Goal: Transaction & Acquisition: Purchase product/service

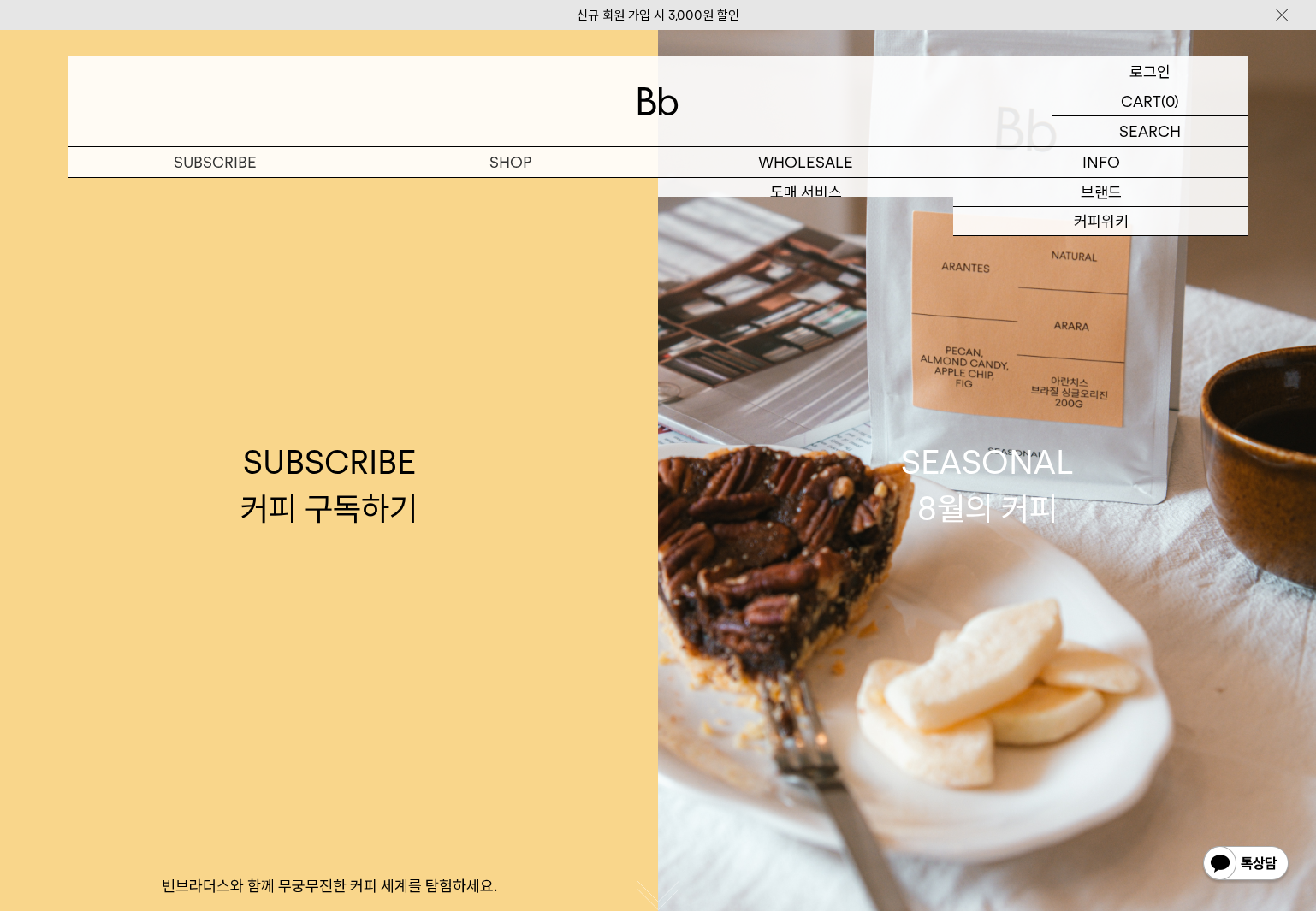
click at [1147, 77] on p "로그인" at bounding box center [1150, 71] width 41 height 29
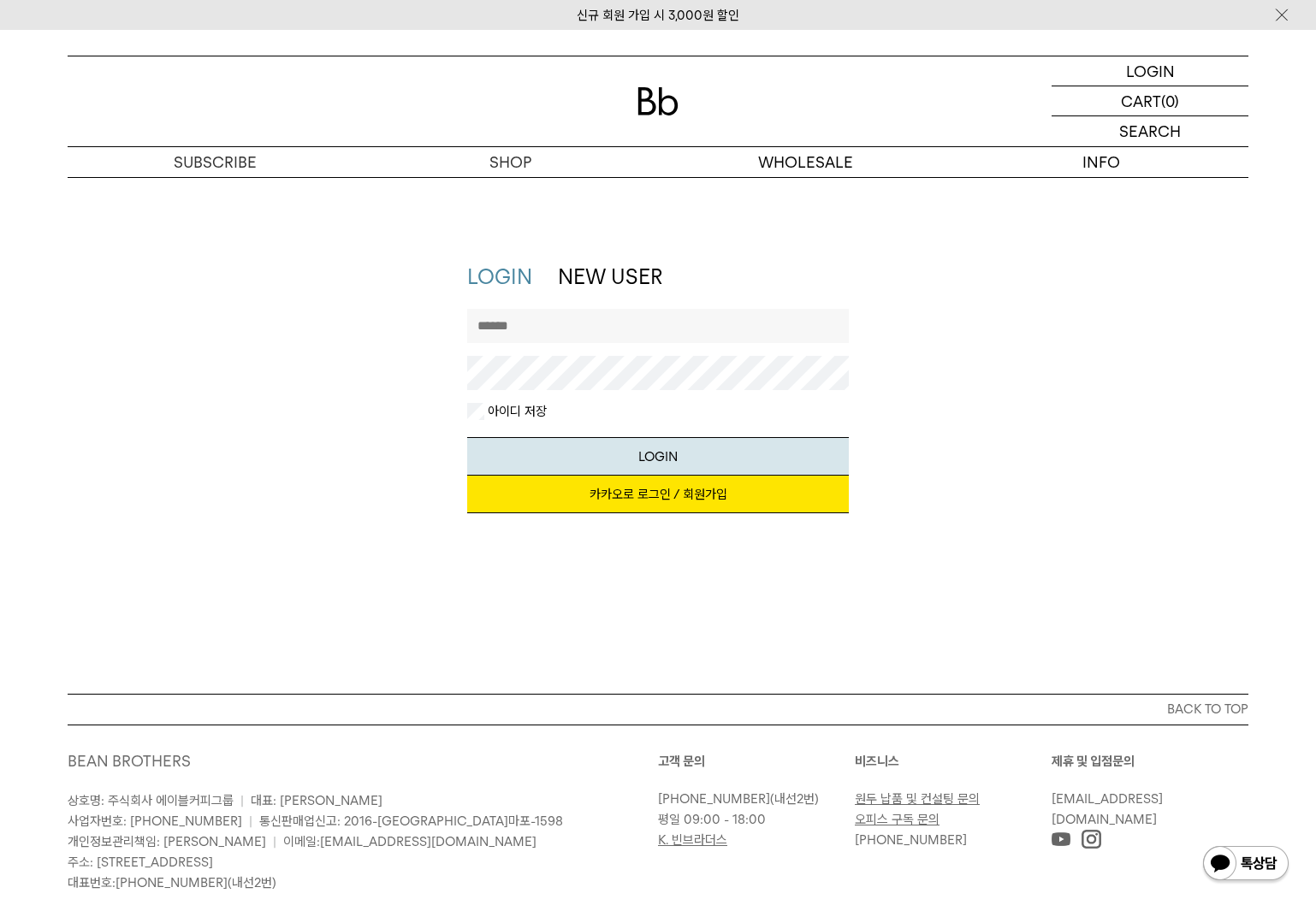
click at [625, 491] on link "카카오로 로그인 / 회원가입" at bounding box center [658, 494] width 382 height 37
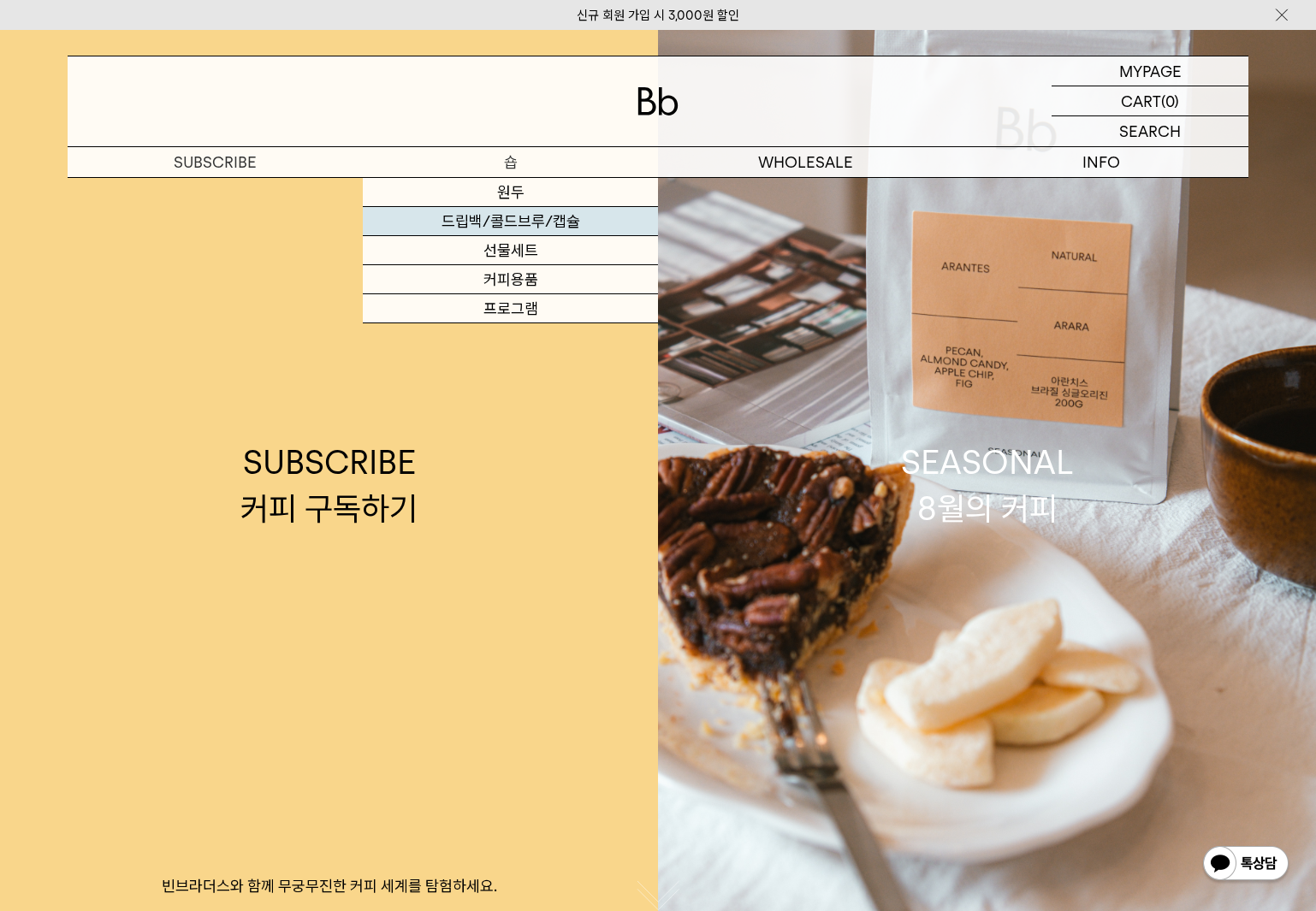
click at [500, 220] on link "드립백/콜드브루/캡슐" at bounding box center [511, 222] width 296 height 29
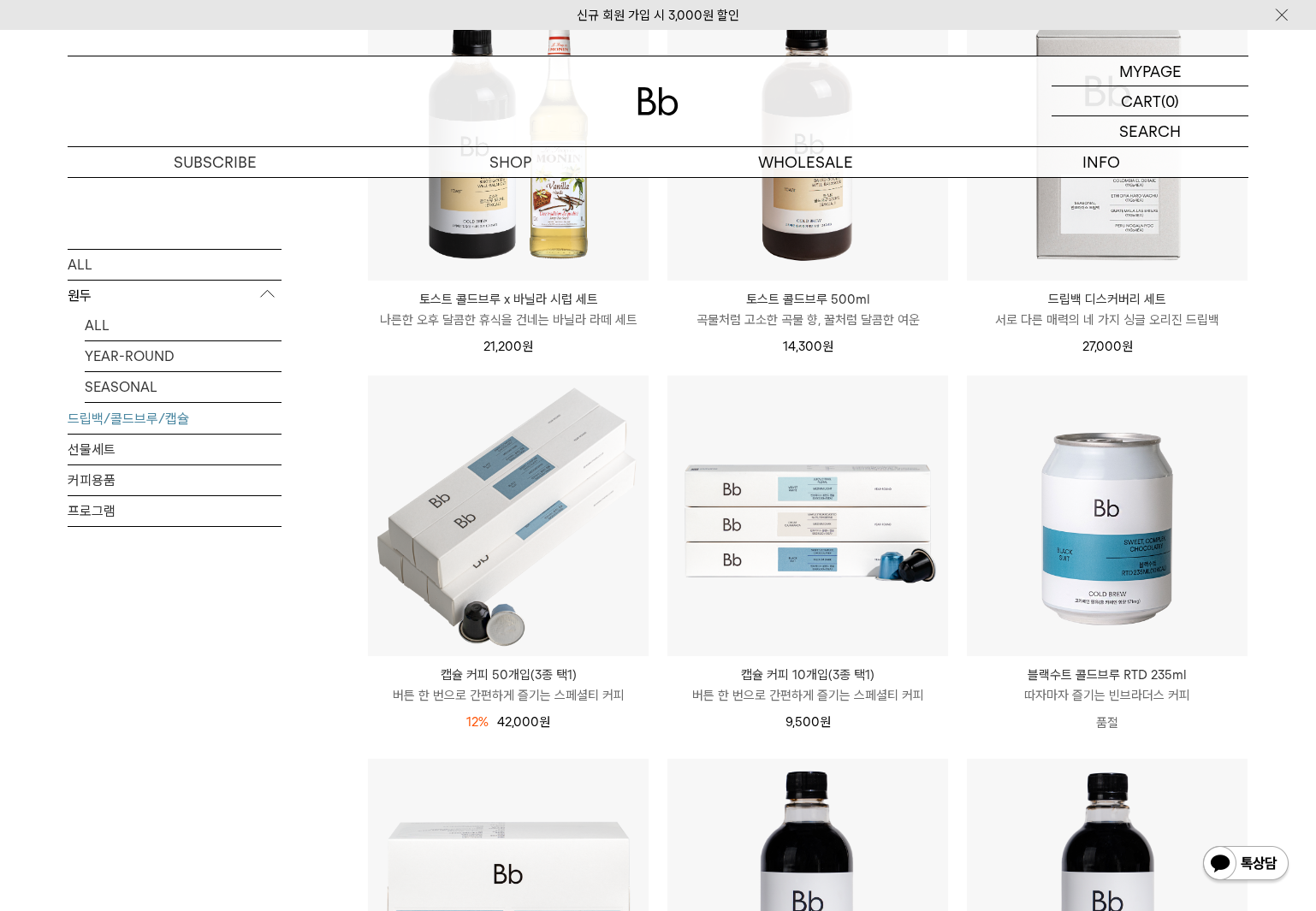
scroll to position [342, 0]
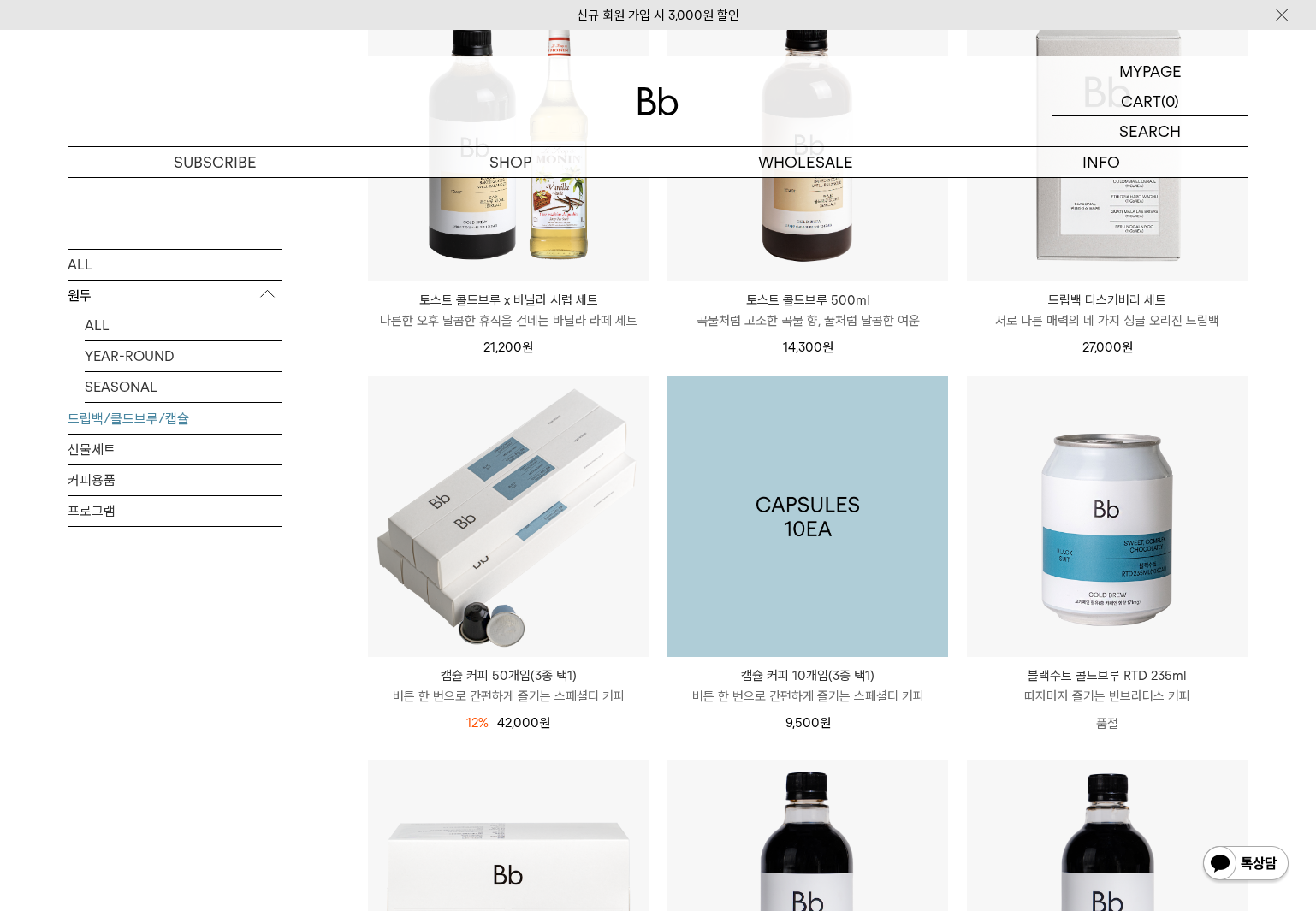
click at [830, 576] on img at bounding box center [808, 517] width 281 height 281
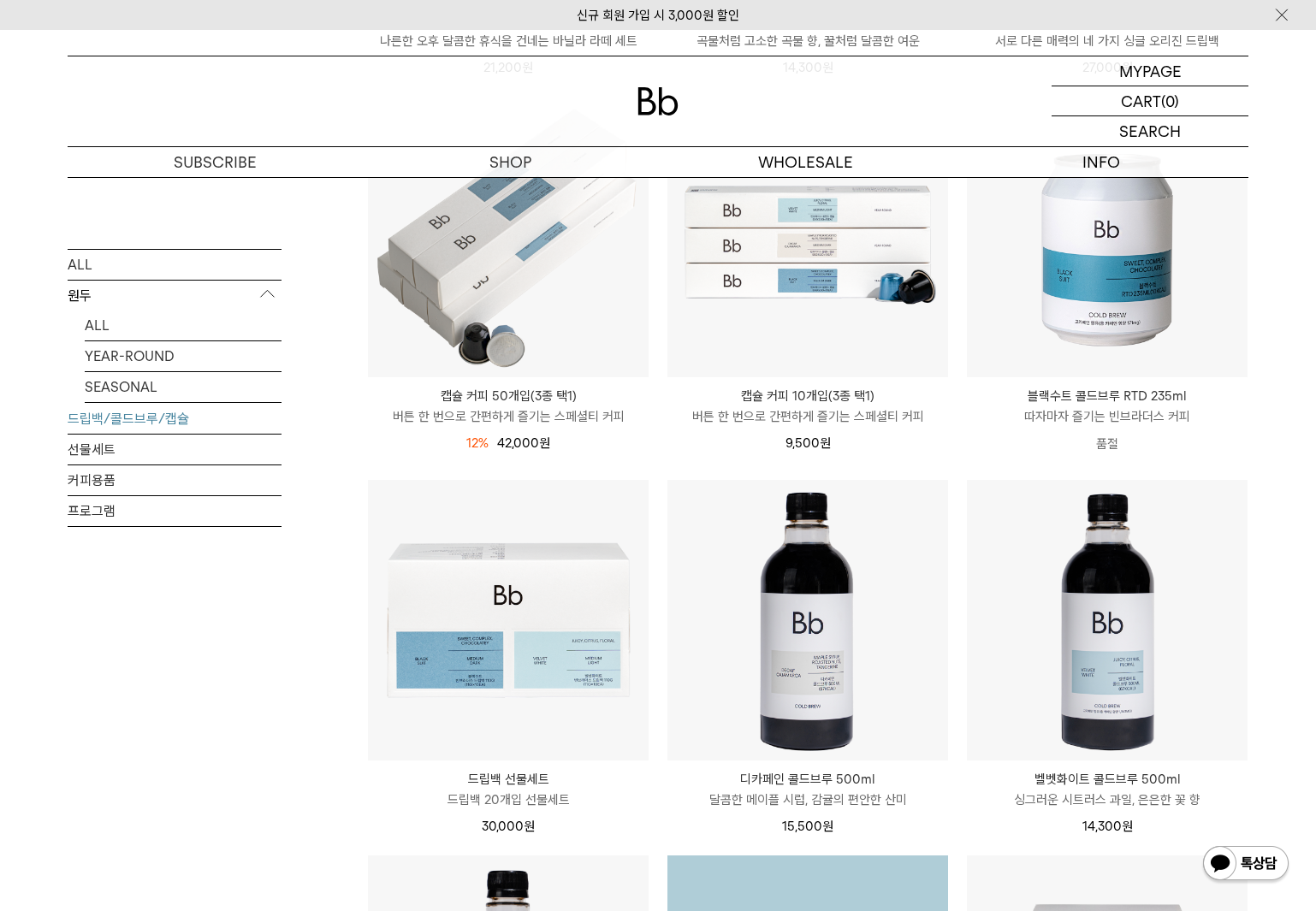
scroll to position [412, 0]
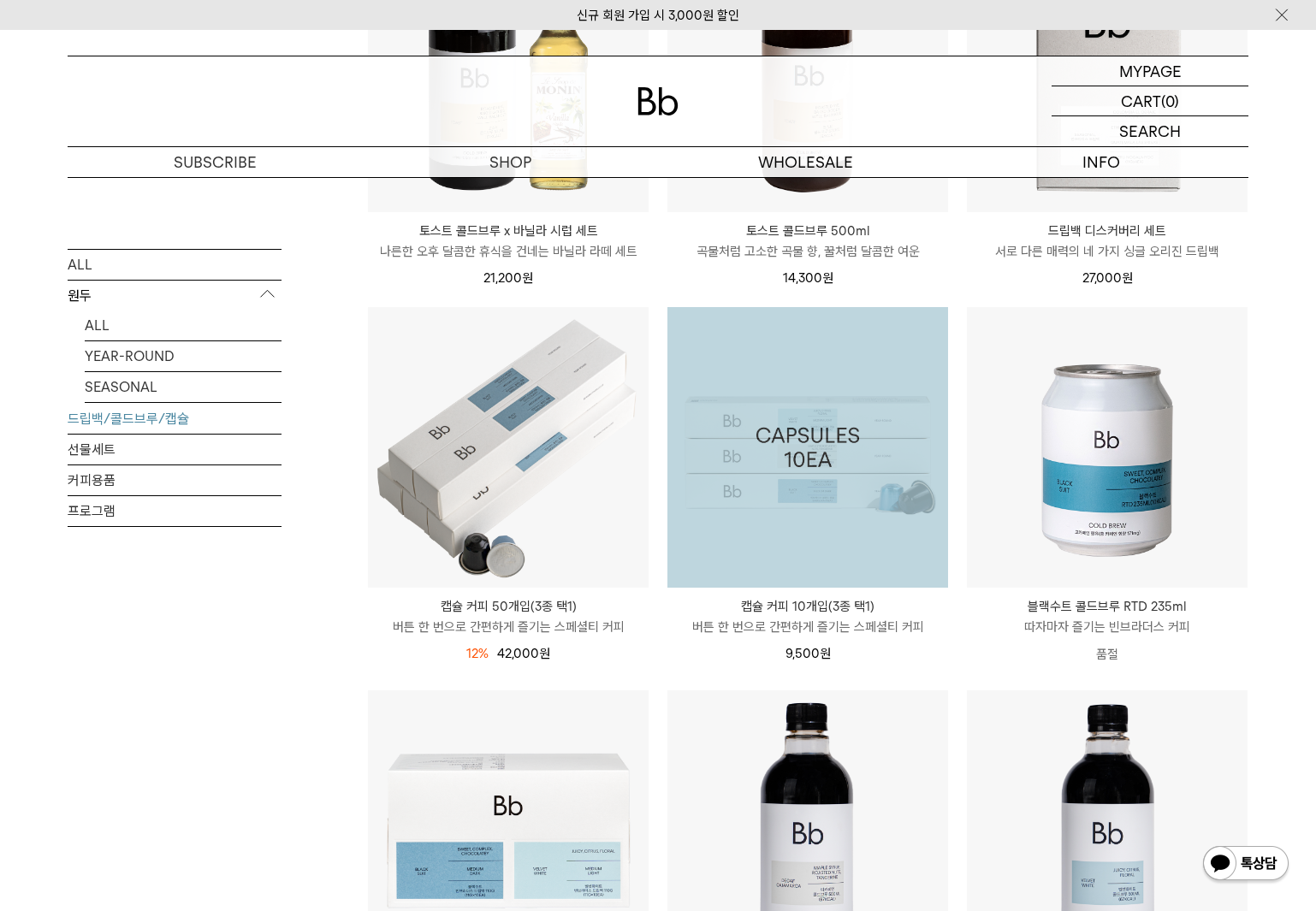
click at [842, 462] on img at bounding box center [808, 447] width 281 height 281
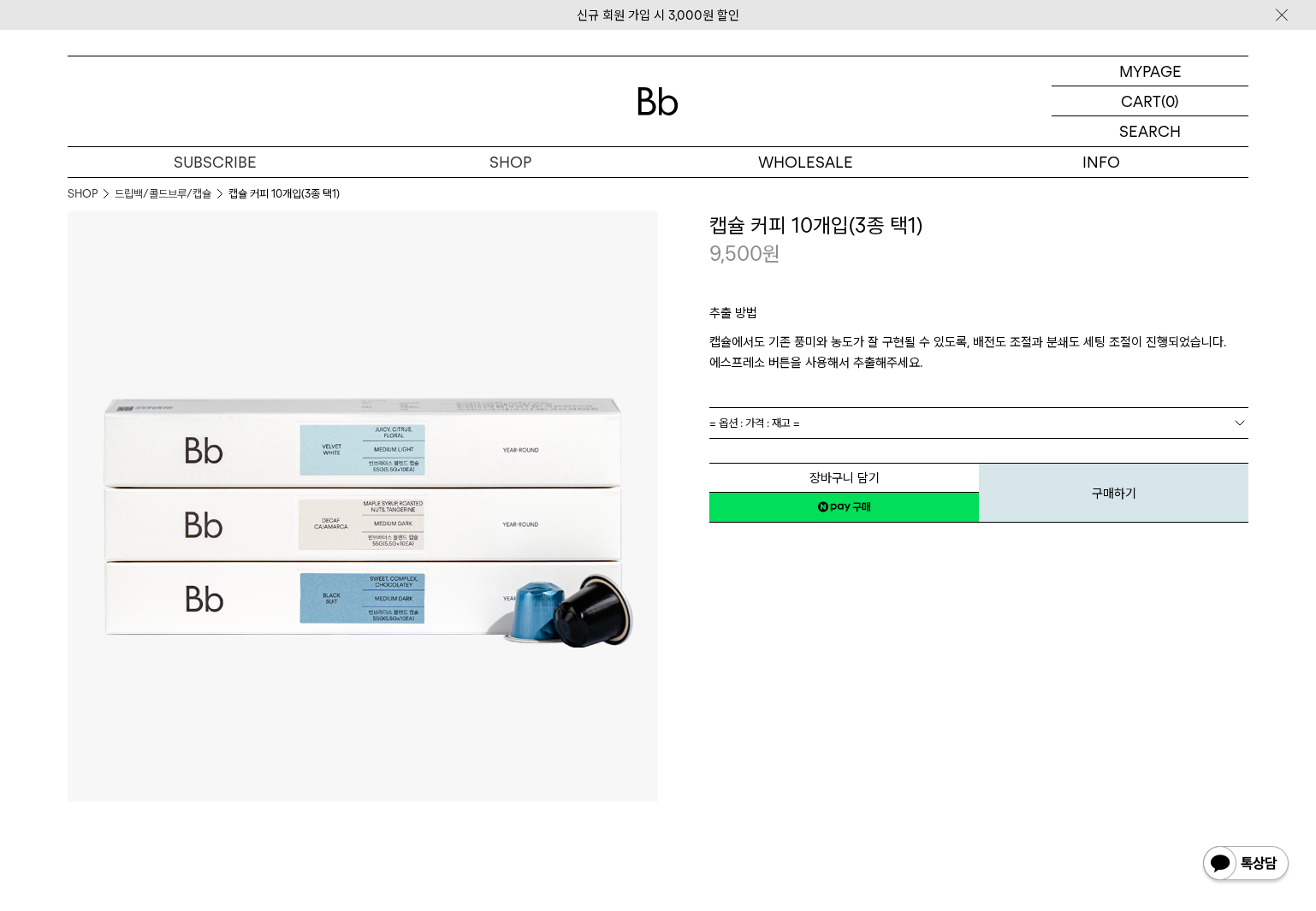
click at [856, 420] on link "= 옵션 : 가격 : 재고 =" at bounding box center [979, 423] width 539 height 30
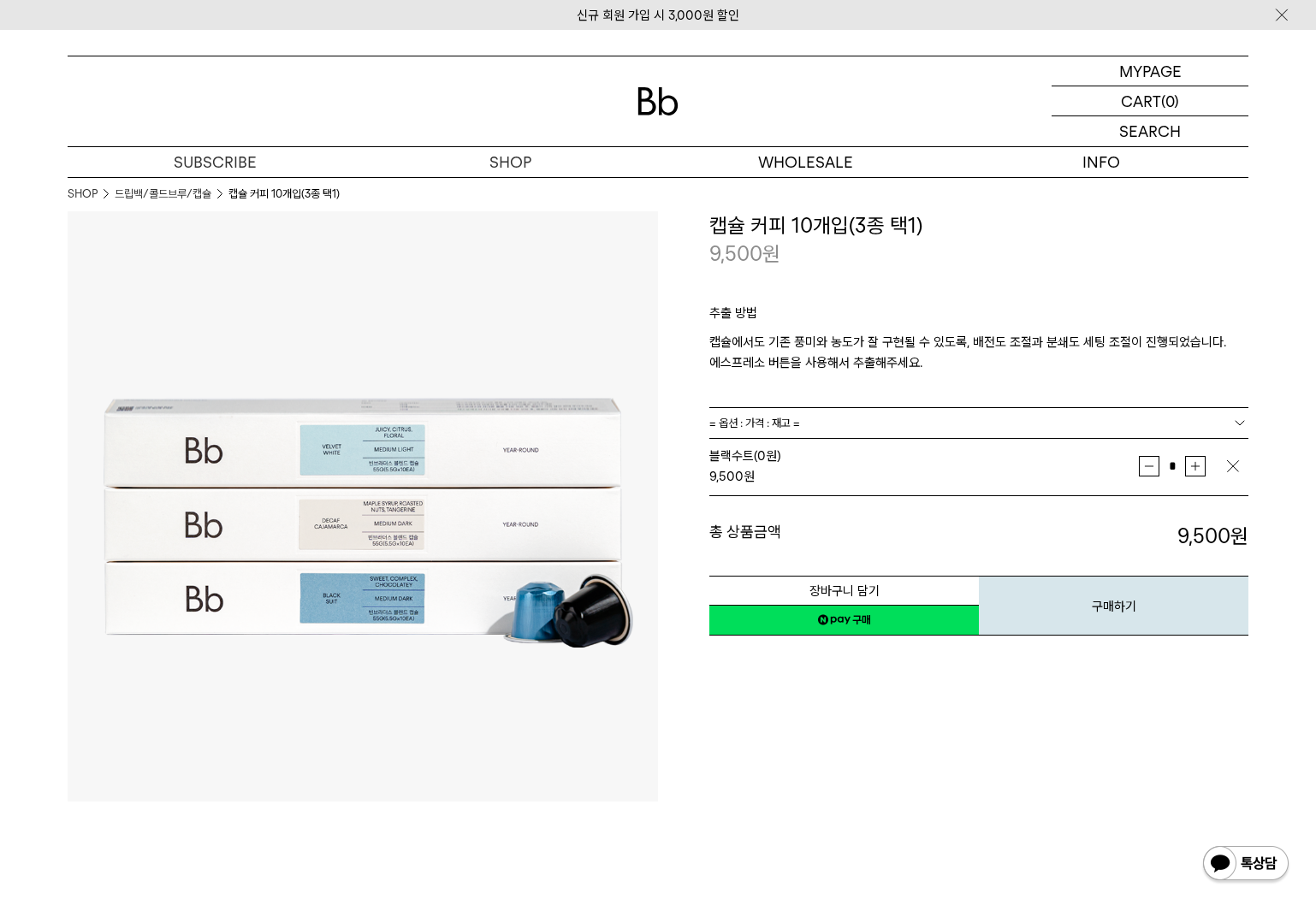
click at [992, 414] on link "= 옵션 : 가격 : 재고 =" at bounding box center [979, 423] width 539 height 30
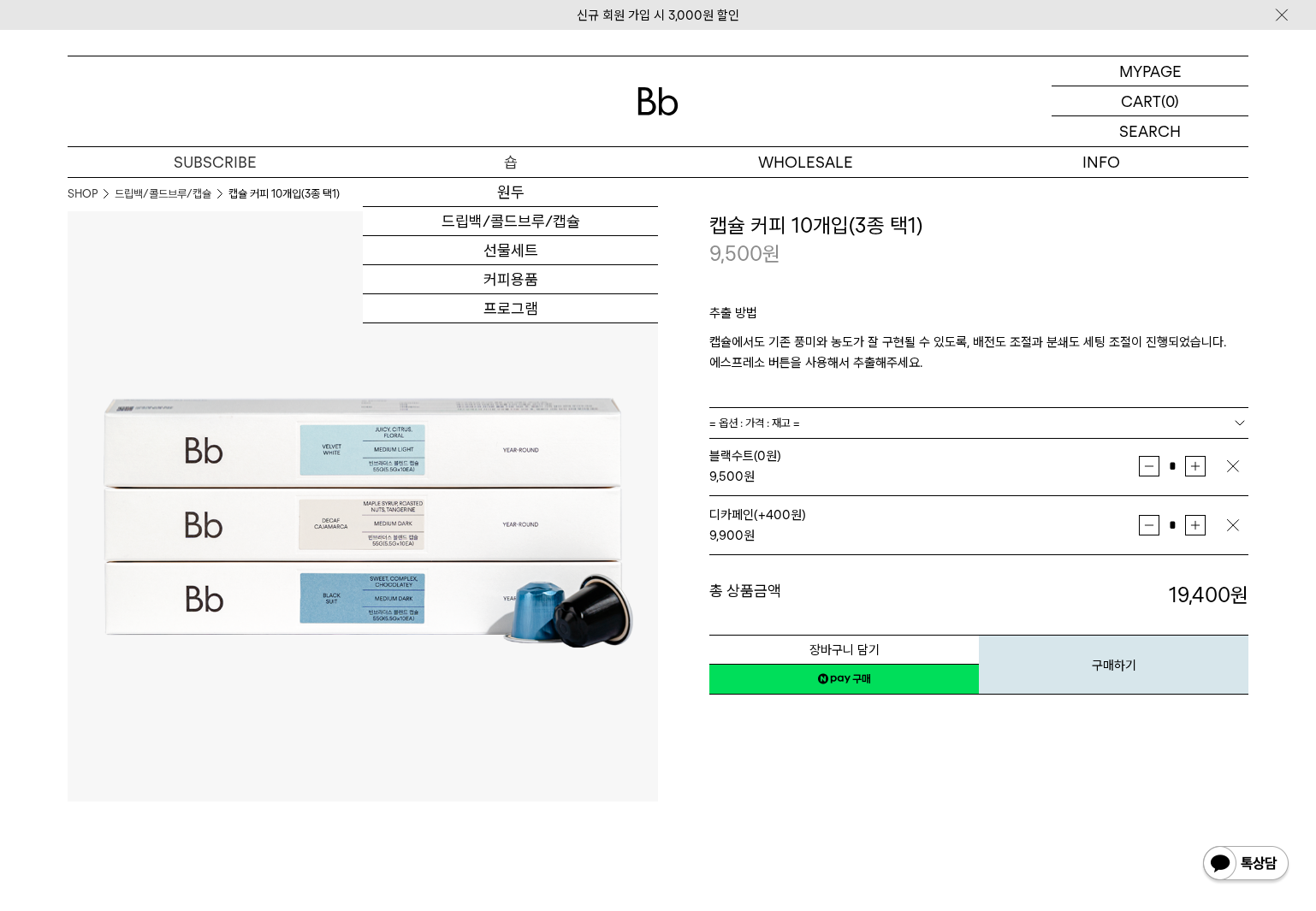
click at [512, 167] on p "숍" at bounding box center [511, 162] width 296 height 30
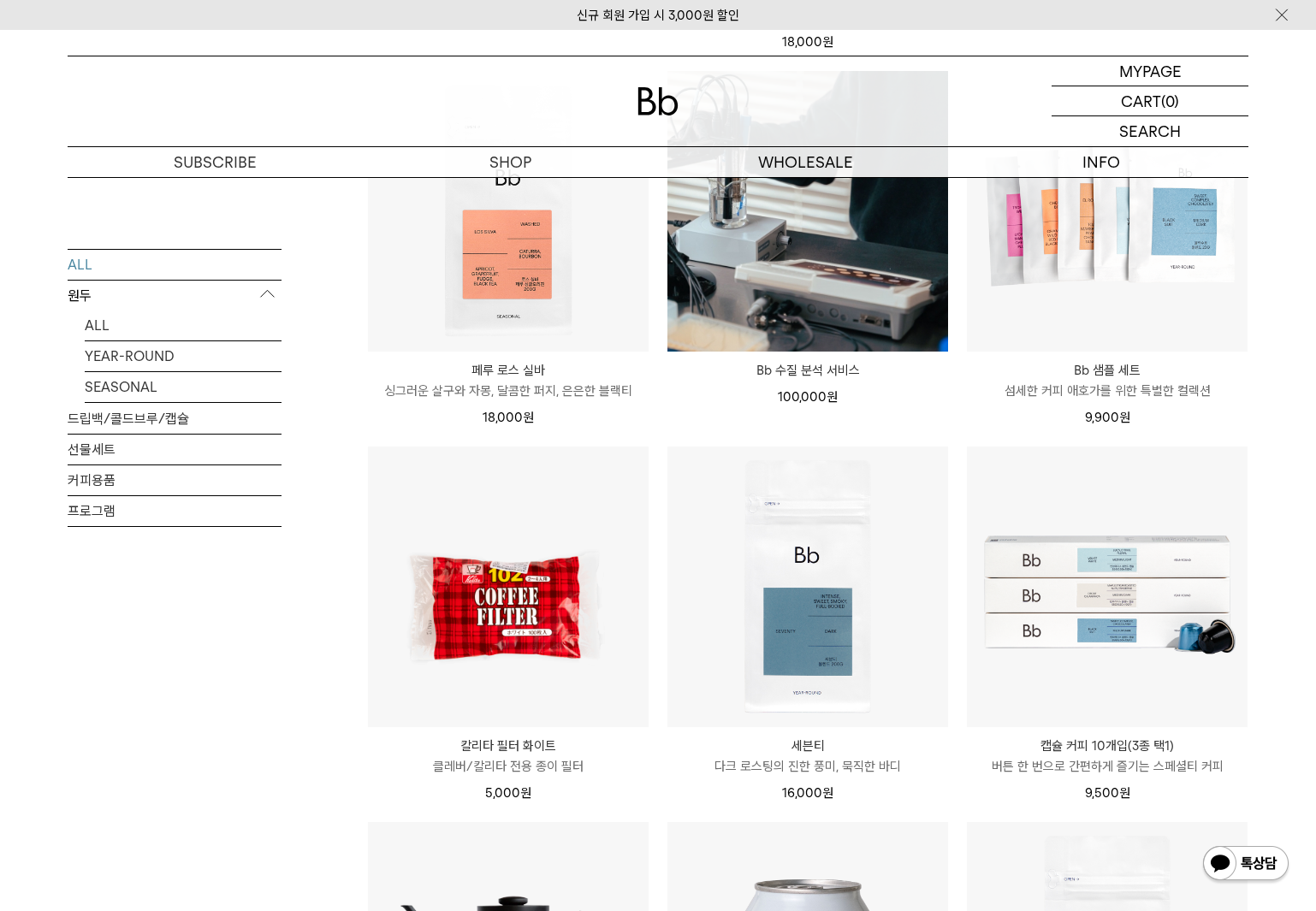
scroll to position [1540, 0]
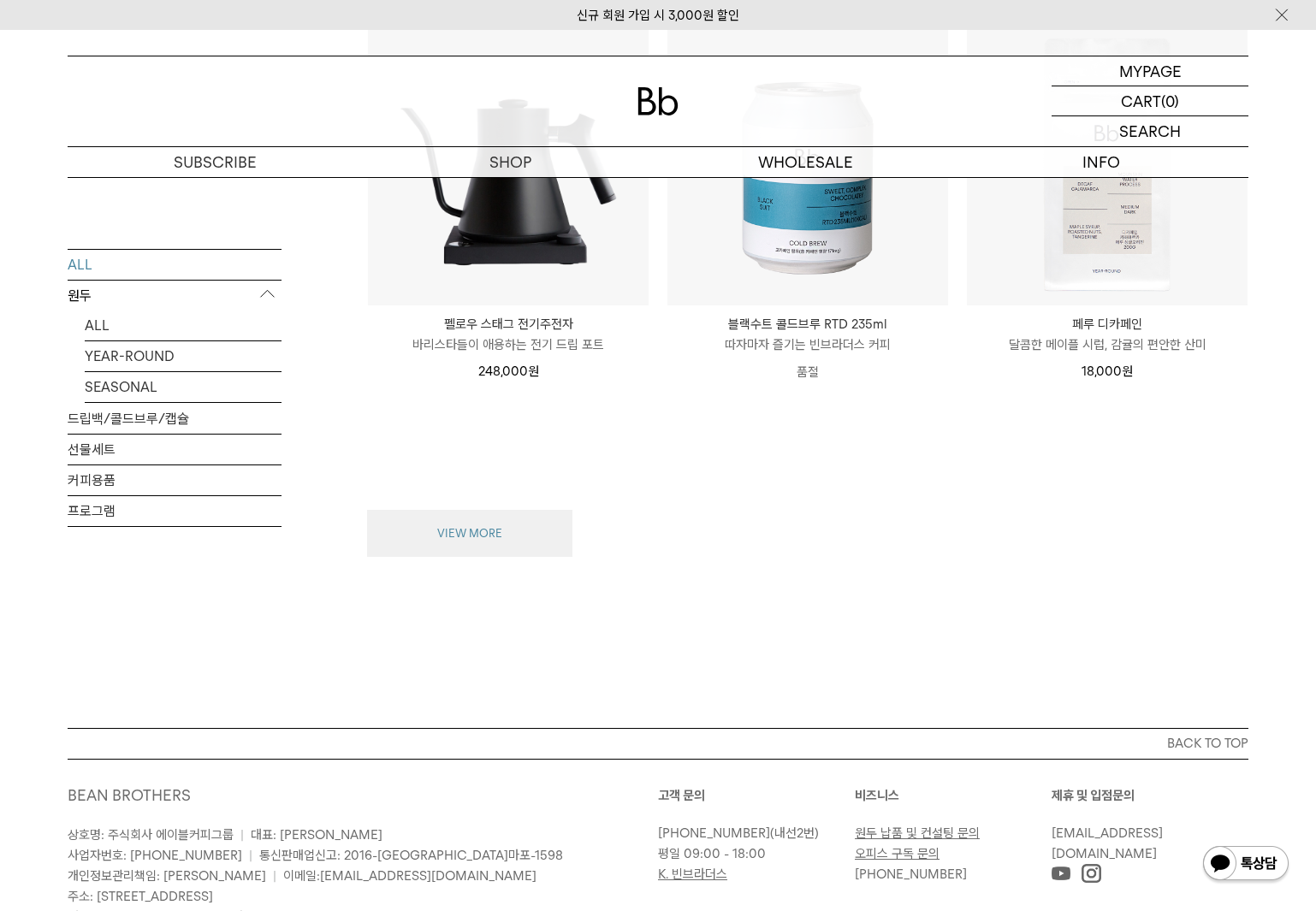
click at [469, 527] on button "VIEW MORE" at bounding box center [470, 533] width 205 height 48
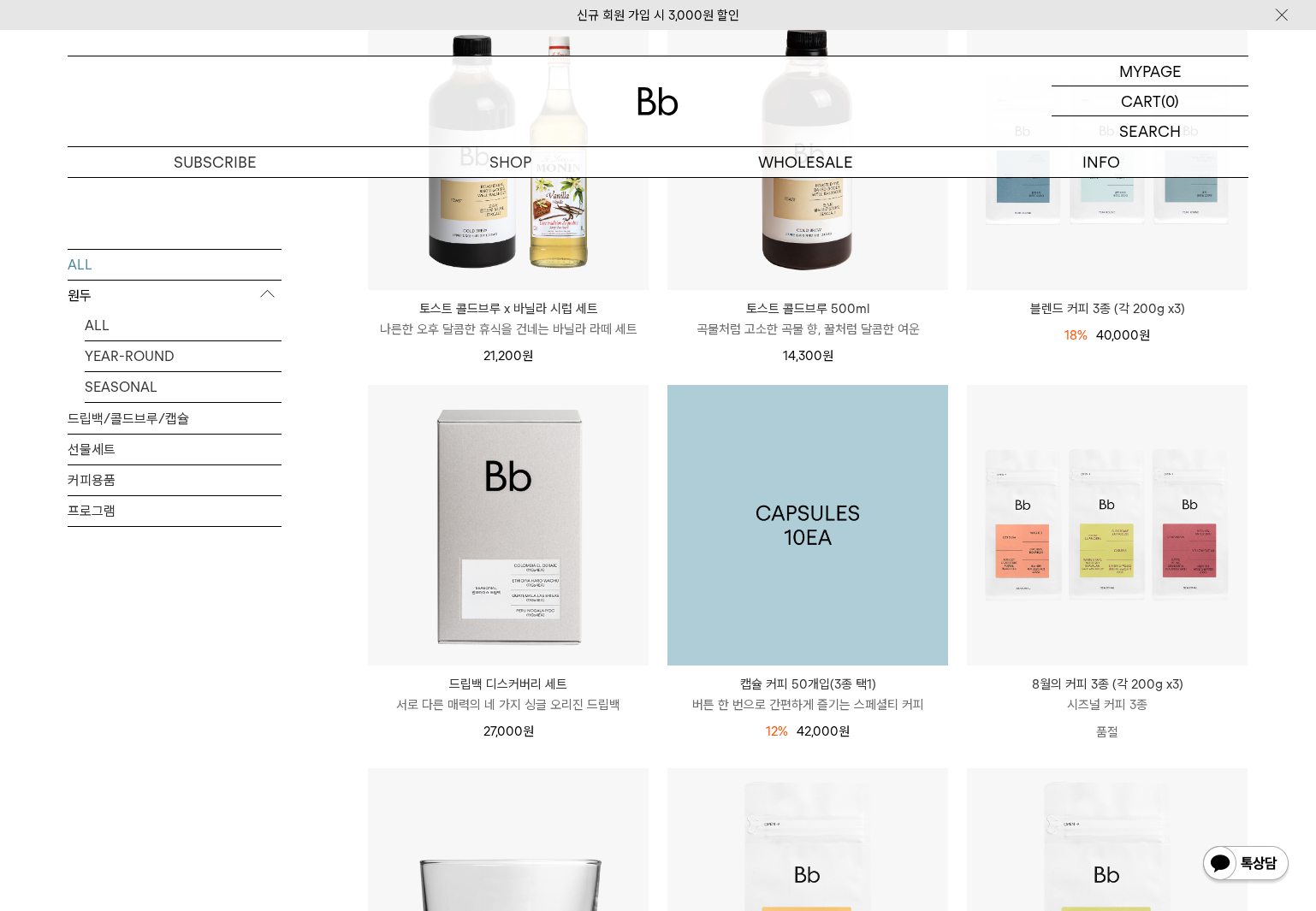
scroll to position [335, 0]
click at [785, 537] on img at bounding box center [808, 524] width 281 height 281
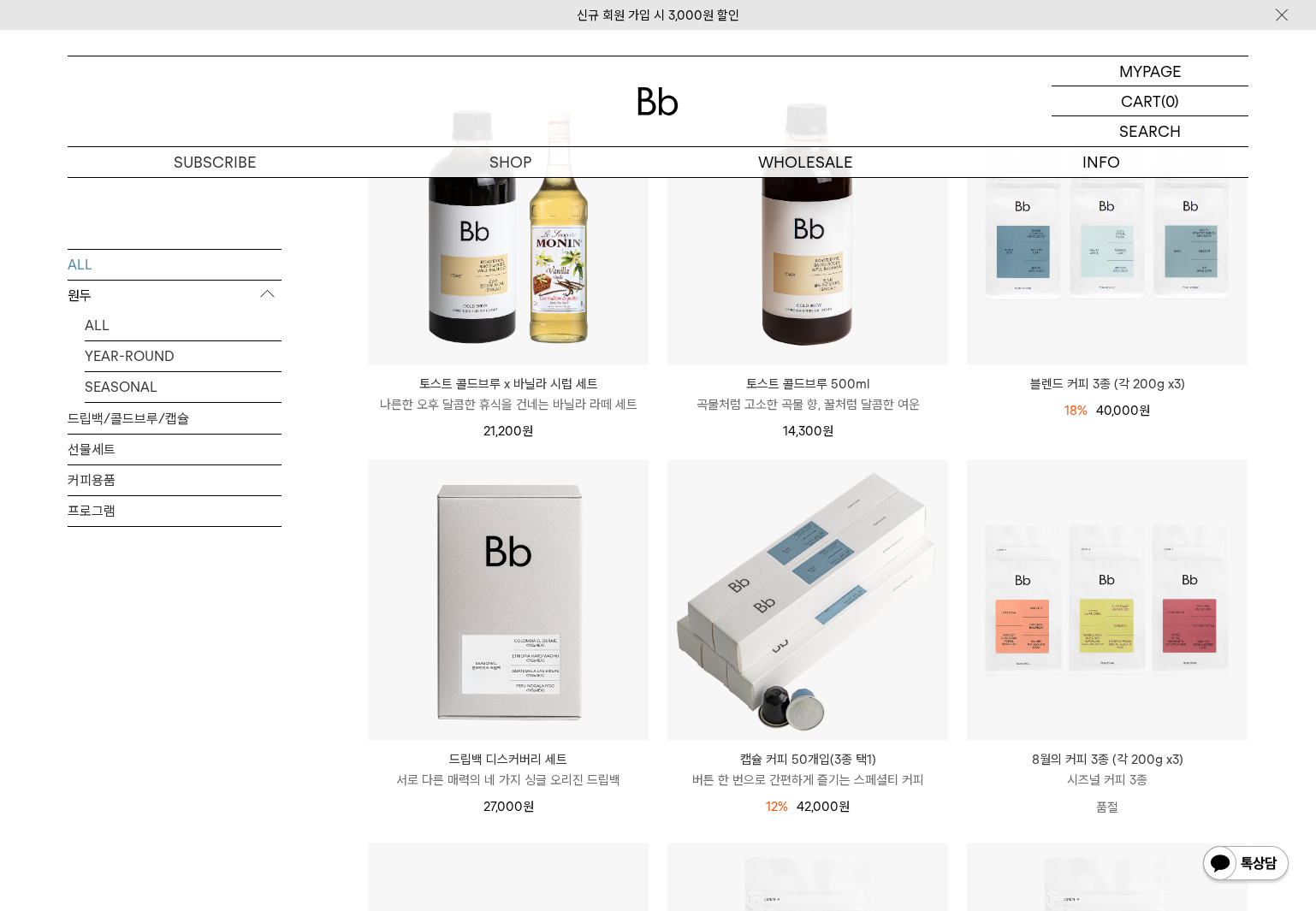
scroll to position [257, 0]
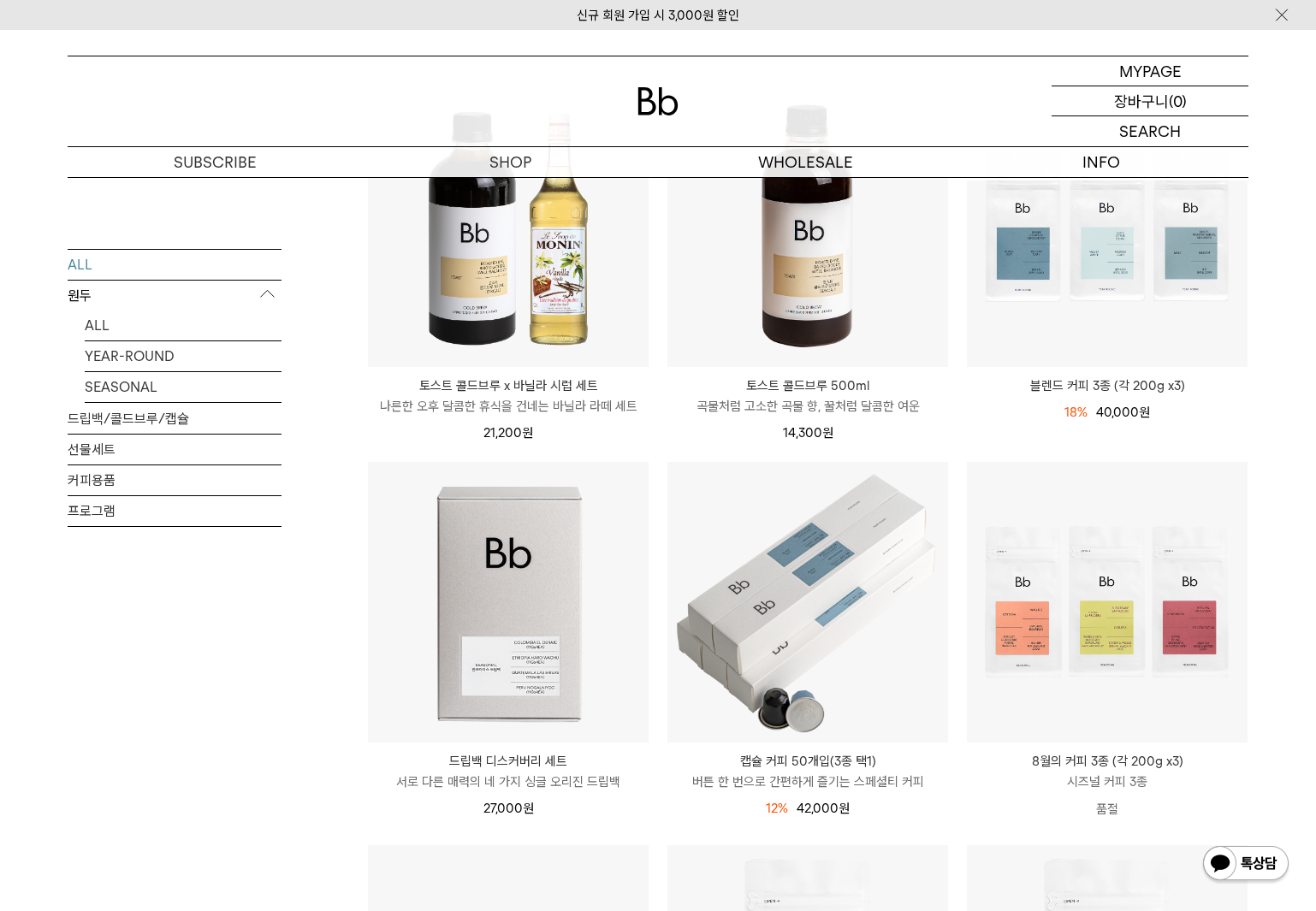
click at [1170, 90] on p "(0)" at bounding box center [1178, 101] width 18 height 29
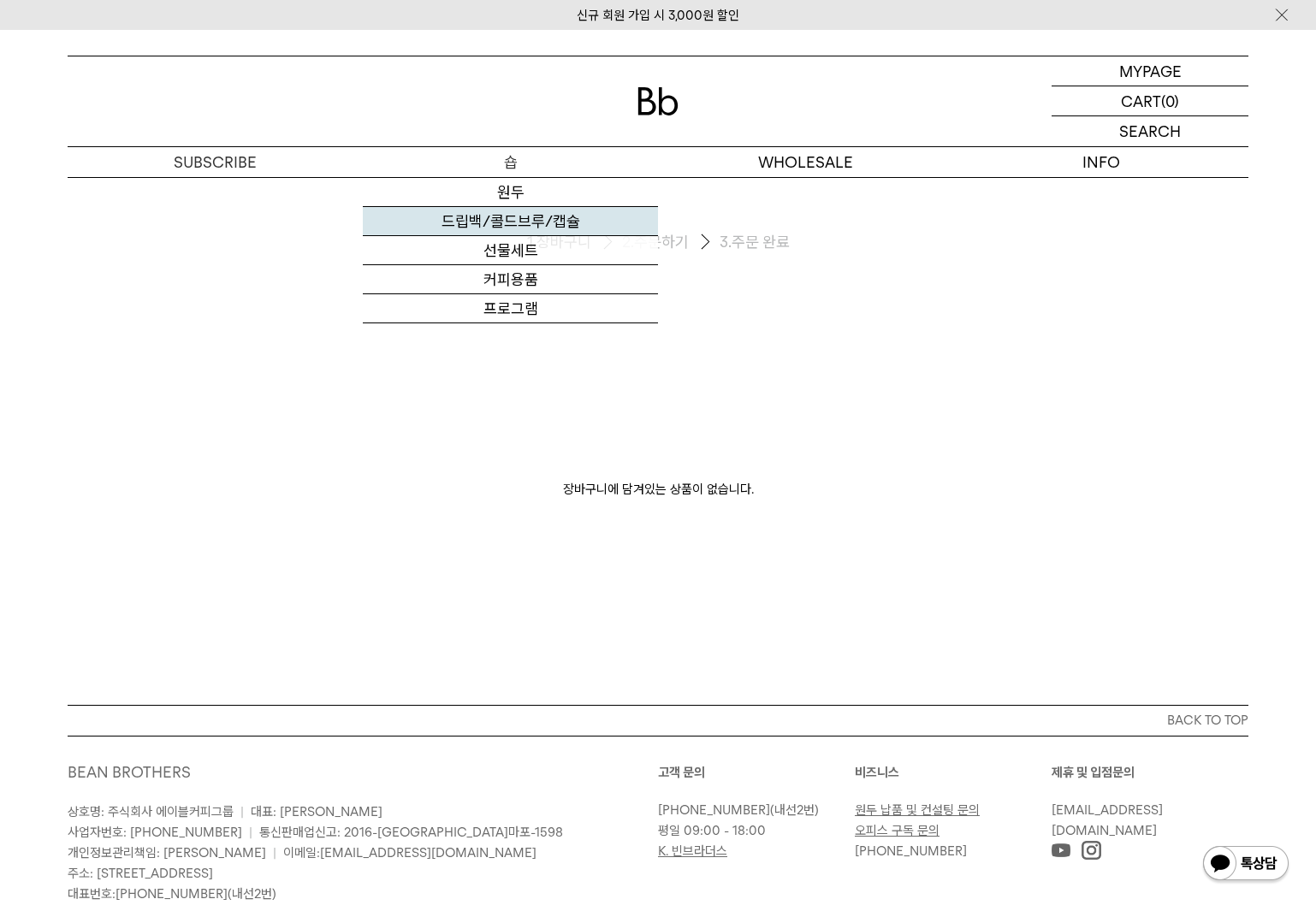
click at [517, 221] on link "드립백/콜드브루/캡슐" at bounding box center [511, 222] width 296 height 29
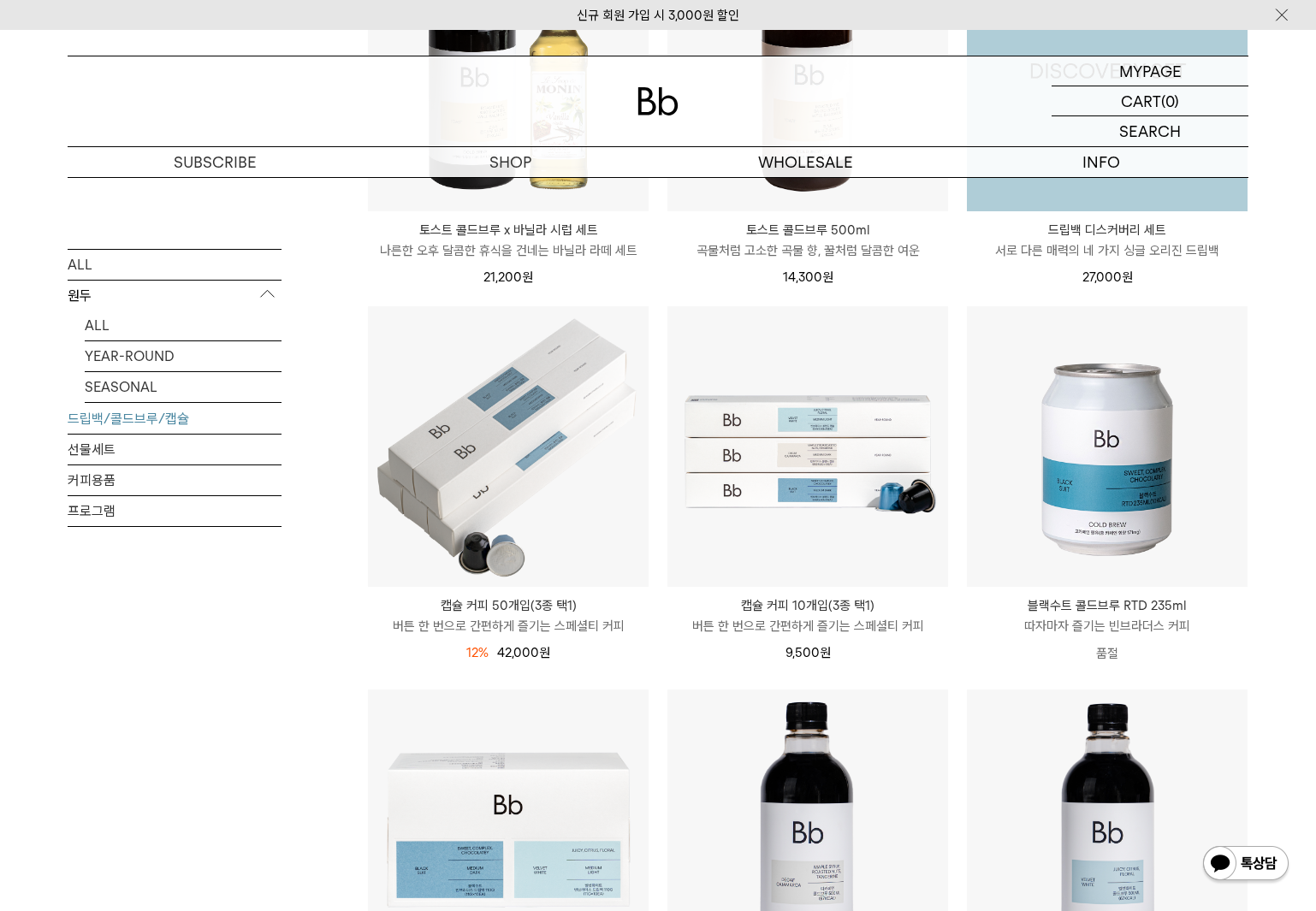
scroll to position [428, 0]
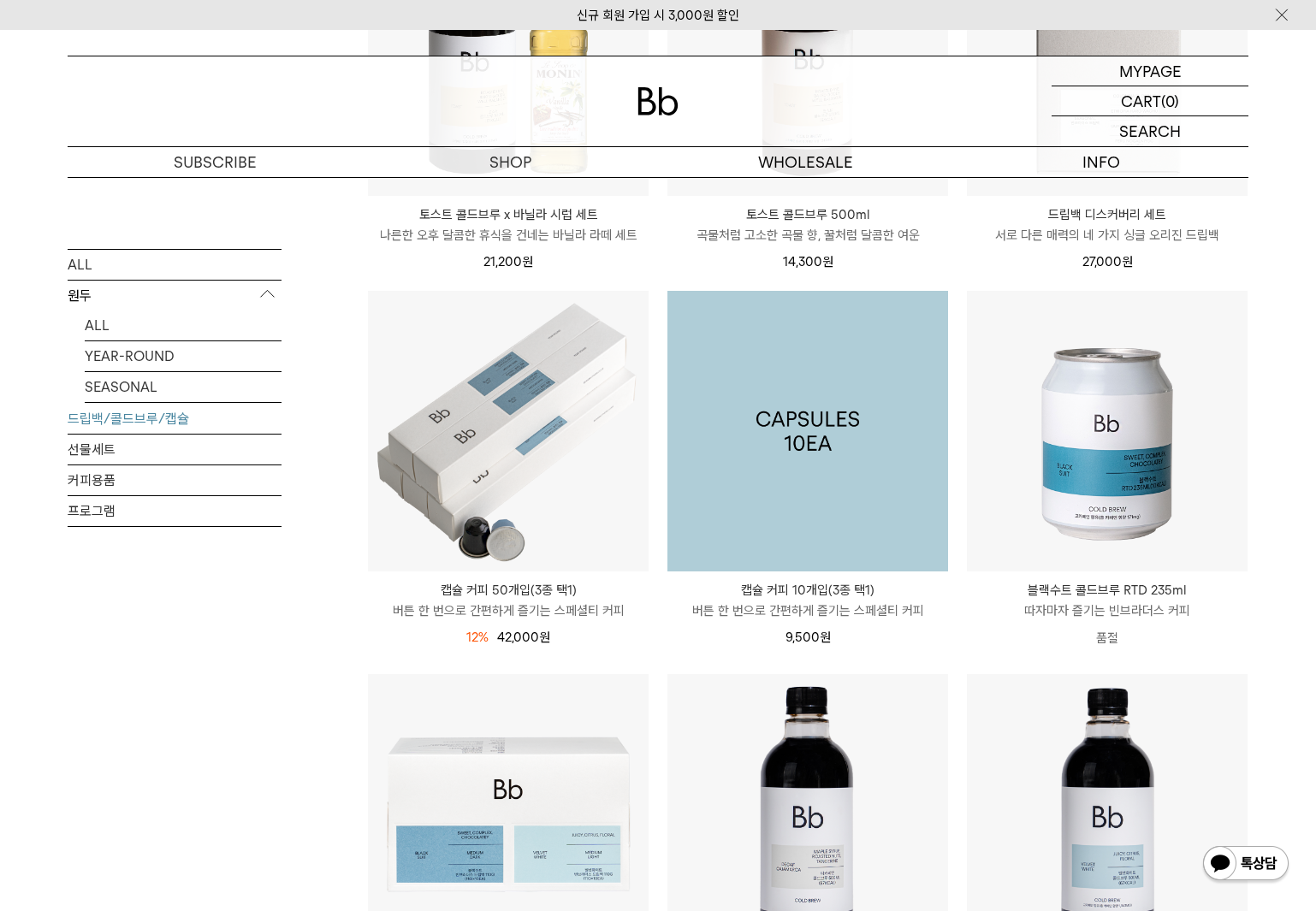
click at [876, 504] on img at bounding box center [808, 432] width 281 height 281
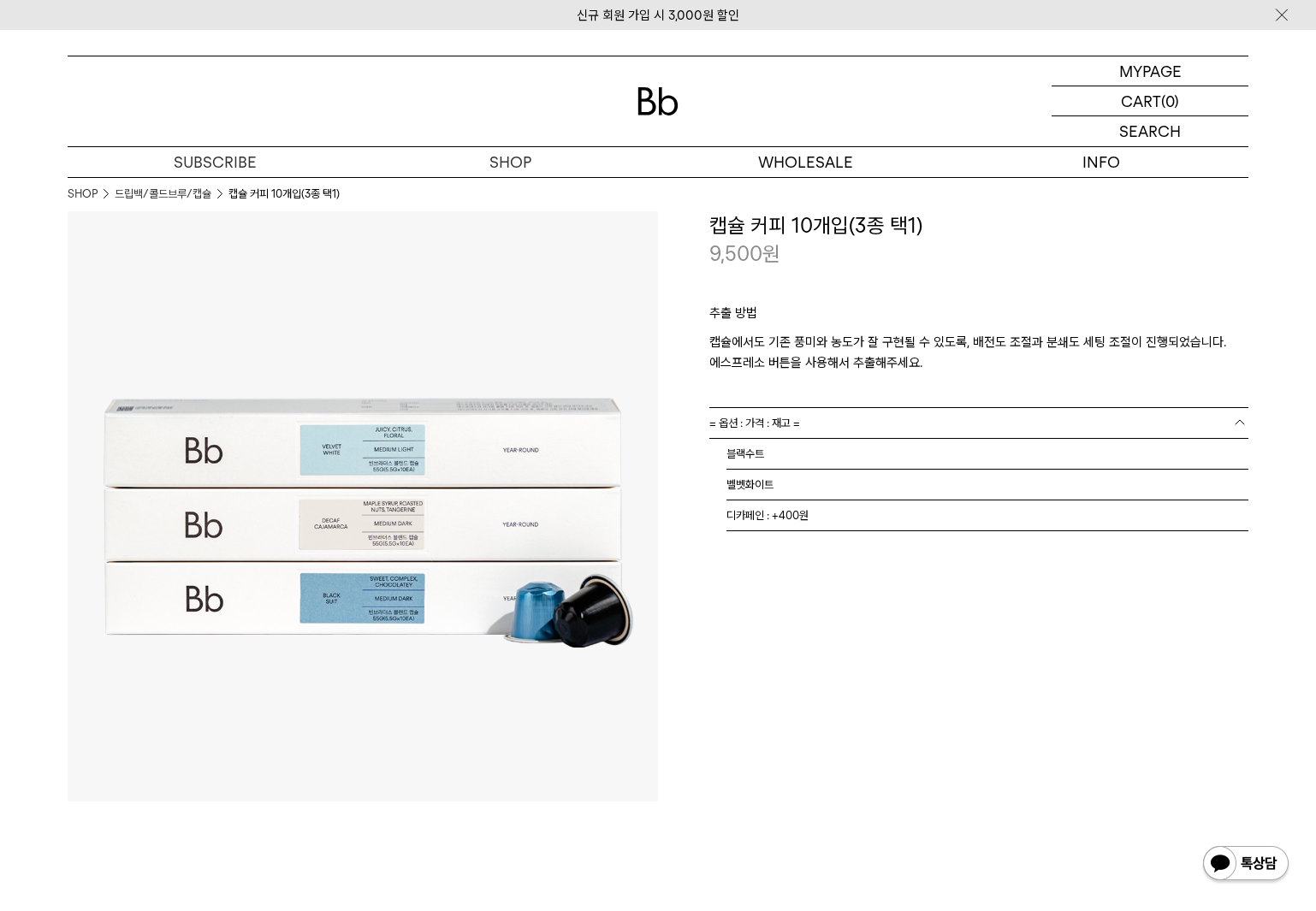
click at [933, 415] on link "= 옵션 : 가격 : 재고 =" at bounding box center [979, 423] width 539 height 30
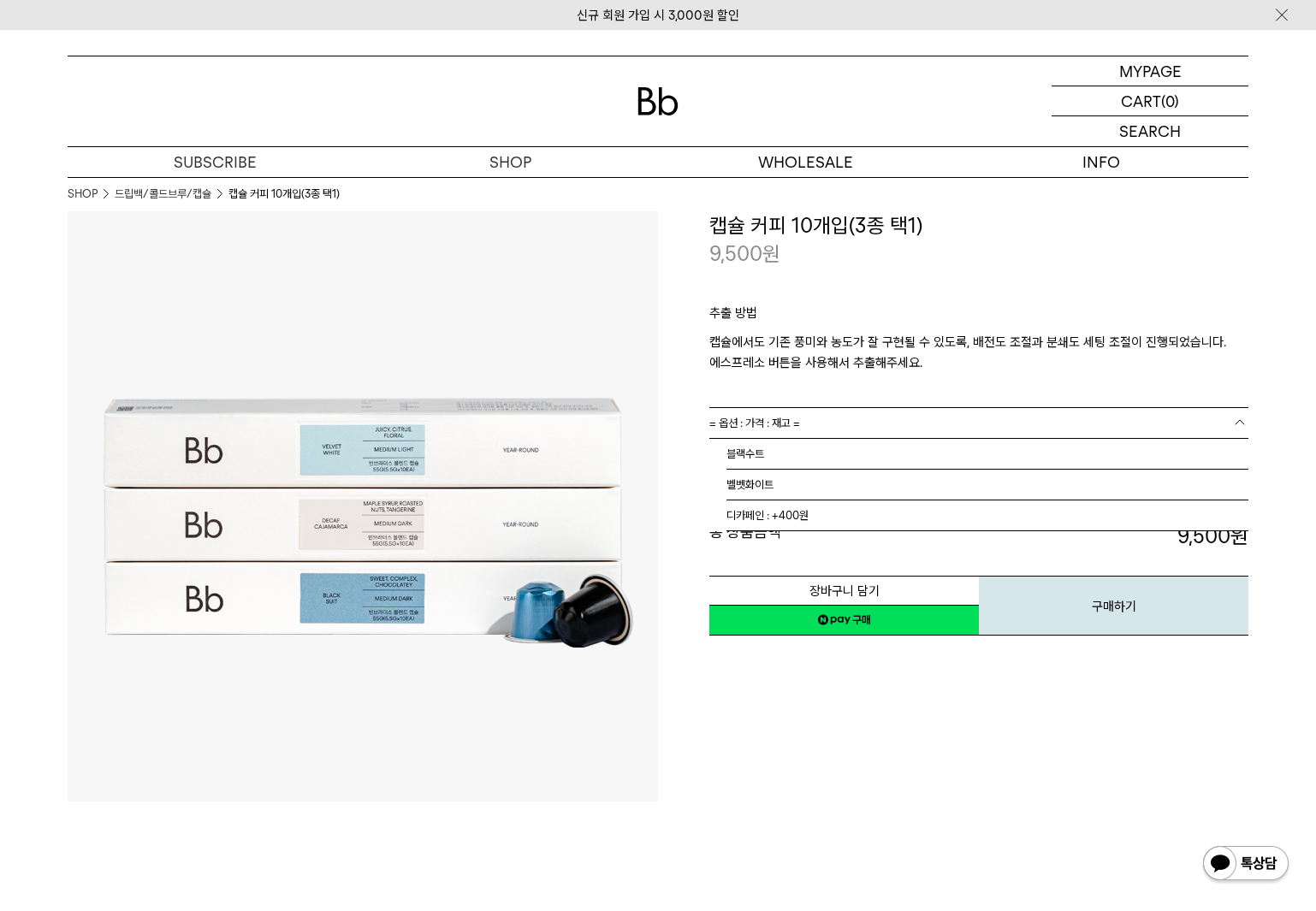
click at [844, 425] on link "= 옵션 : 가격 : 재고 =" at bounding box center [979, 423] width 539 height 30
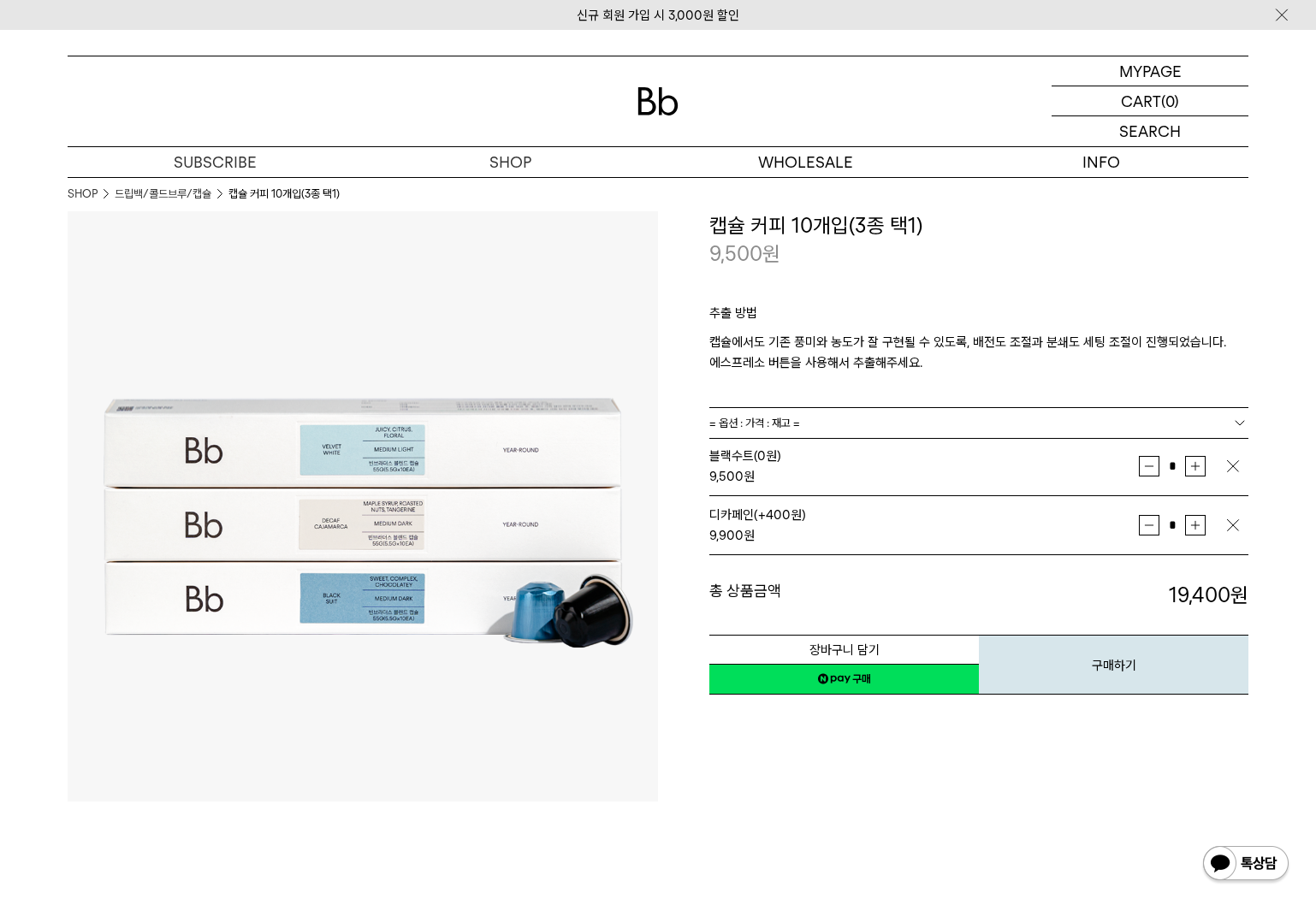
click at [855, 680] on link "네이버페이 구매하기" at bounding box center [844, 680] width 270 height 31
